Goal: Task Accomplishment & Management: Use online tool/utility

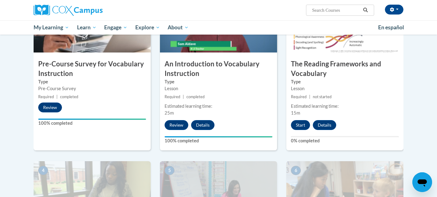
scroll to position [121, 0]
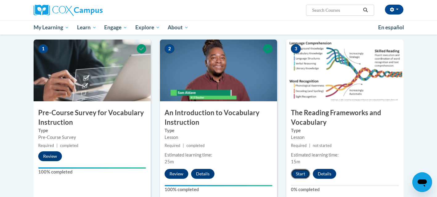
click at [301, 174] on button "Start" at bounding box center [300, 173] width 19 height 10
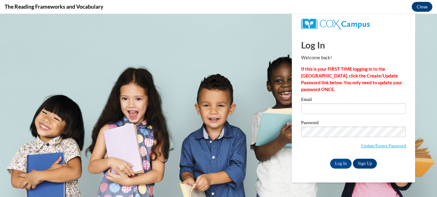
scroll to position [0, 0]
click at [348, 110] on input "Email" at bounding box center [353, 108] width 105 height 10
type input "momofsela@gmail.com"
click at [343, 164] on input "Log In" at bounding box center [341, 163] width 22 height 10
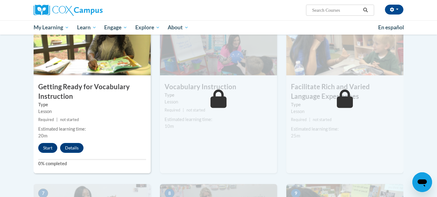
scroll to position [317, 0]
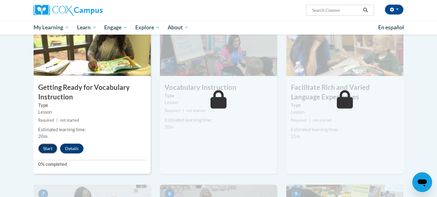
click at [49, 149] on button "Start" at bounding box center [47, 148] width 19 height 10
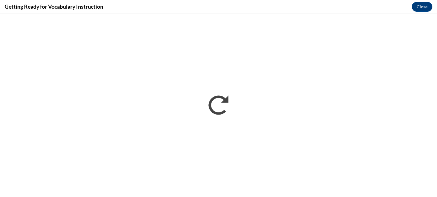
scroll to position [0, 0]
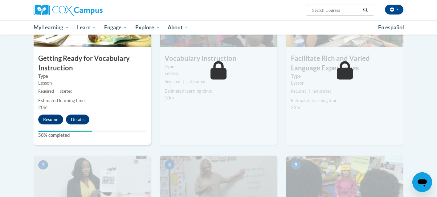
scroll to position [343, 0]
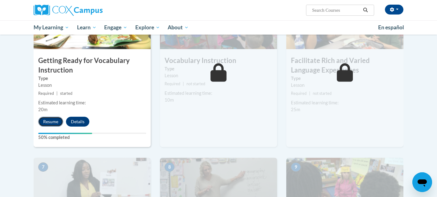
click at [46, 120] on button "Resume" at bounding box center [50, 121] width 25 height 10
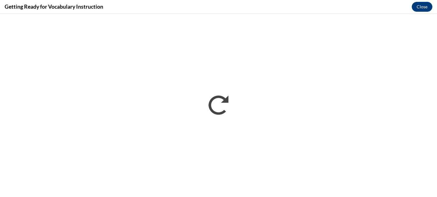
scroll to position [0, 0]
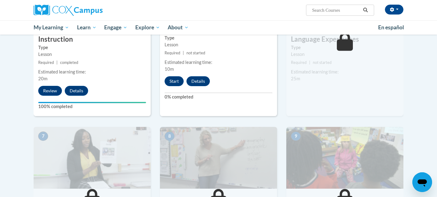
scroll to position [377, 0]
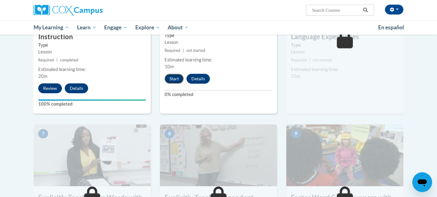
click at [170, 78] on button "Start" at bounding box center [173, 79] width 19 height 10
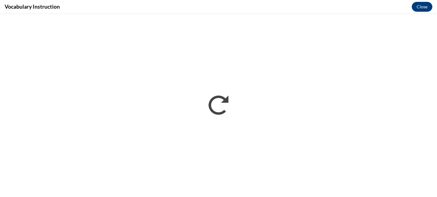
scroll to position [0, 0]
